Goal: Check status: Check status

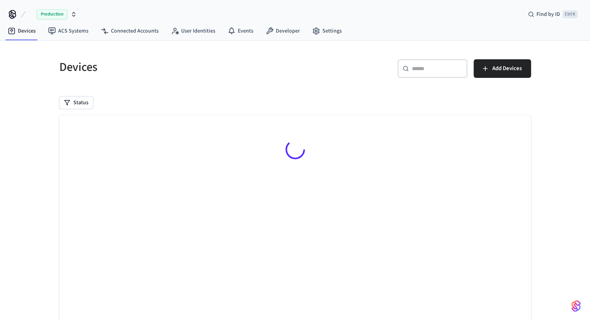
click at [421, 68] on input "text" at bounding box center [437, 69] width 50 height 8
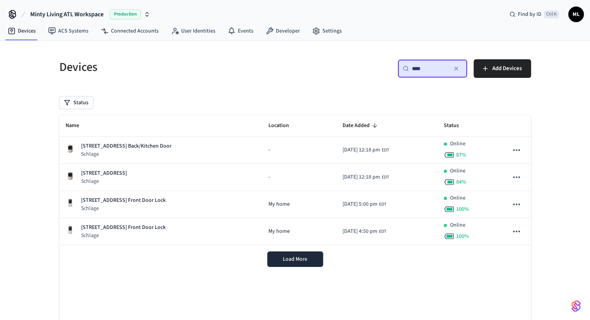
type input "***"
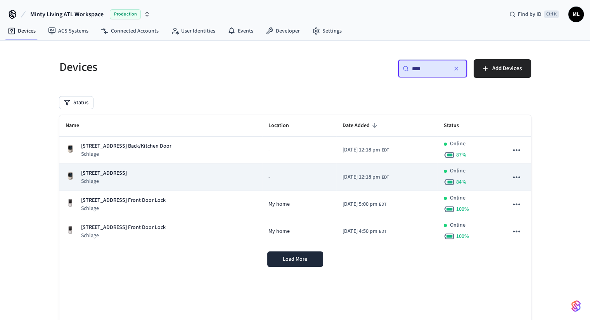
click at [177, 176] on div "[STREET_ADDRESS] Front Door Schlage" at bounding box center [161, 177] width 191 height 16
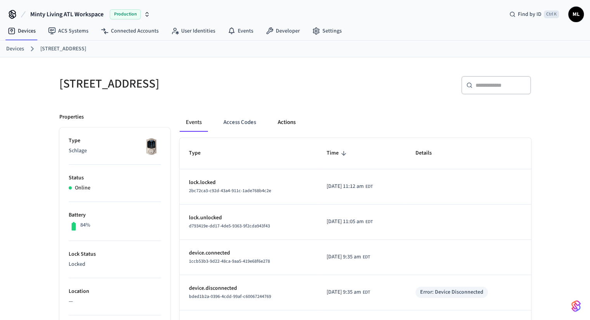
click at [279, 124] on button "Actions" at bounding box center [286, 122] width 30 height 19
